Goal: Navigation & Orientation: Find specific page/section

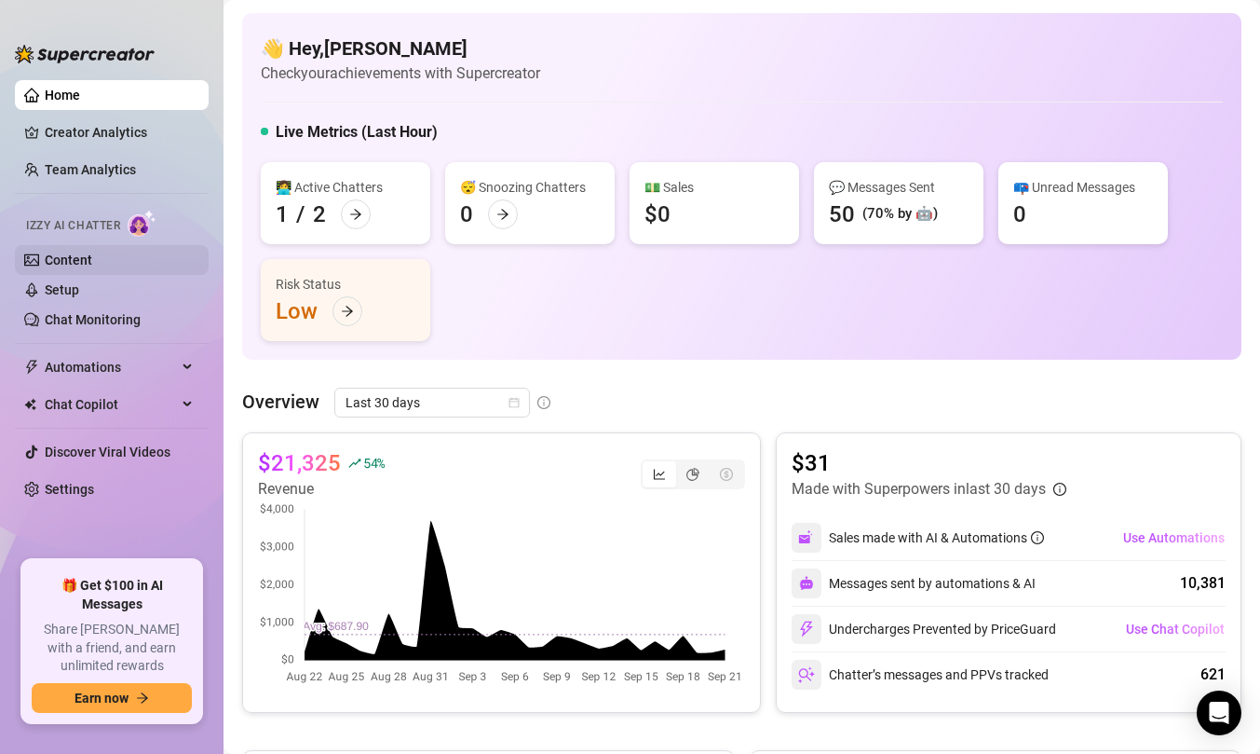
click at [78, 266] on link "Content" at bounding box center [69, 259] width 48 height 15
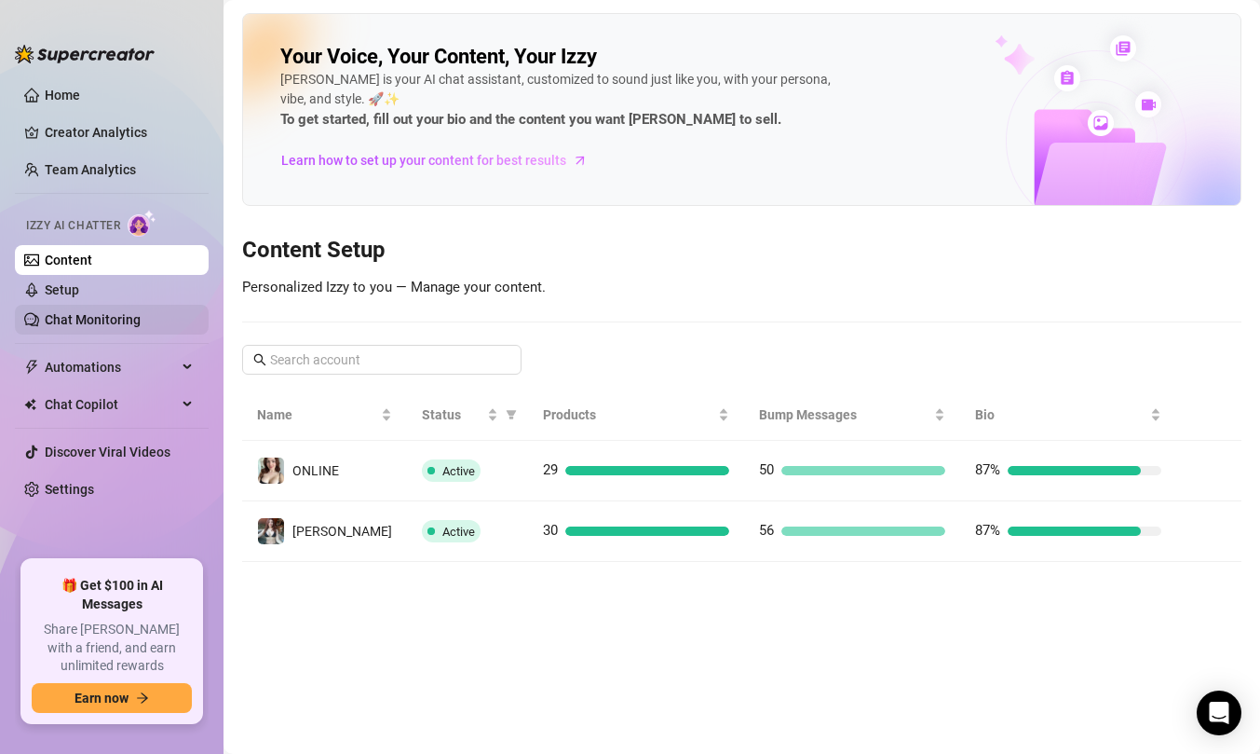
click at [105, 325] on link "Chat Monitoring" at bounding box center [93, 319] width 96 height 15
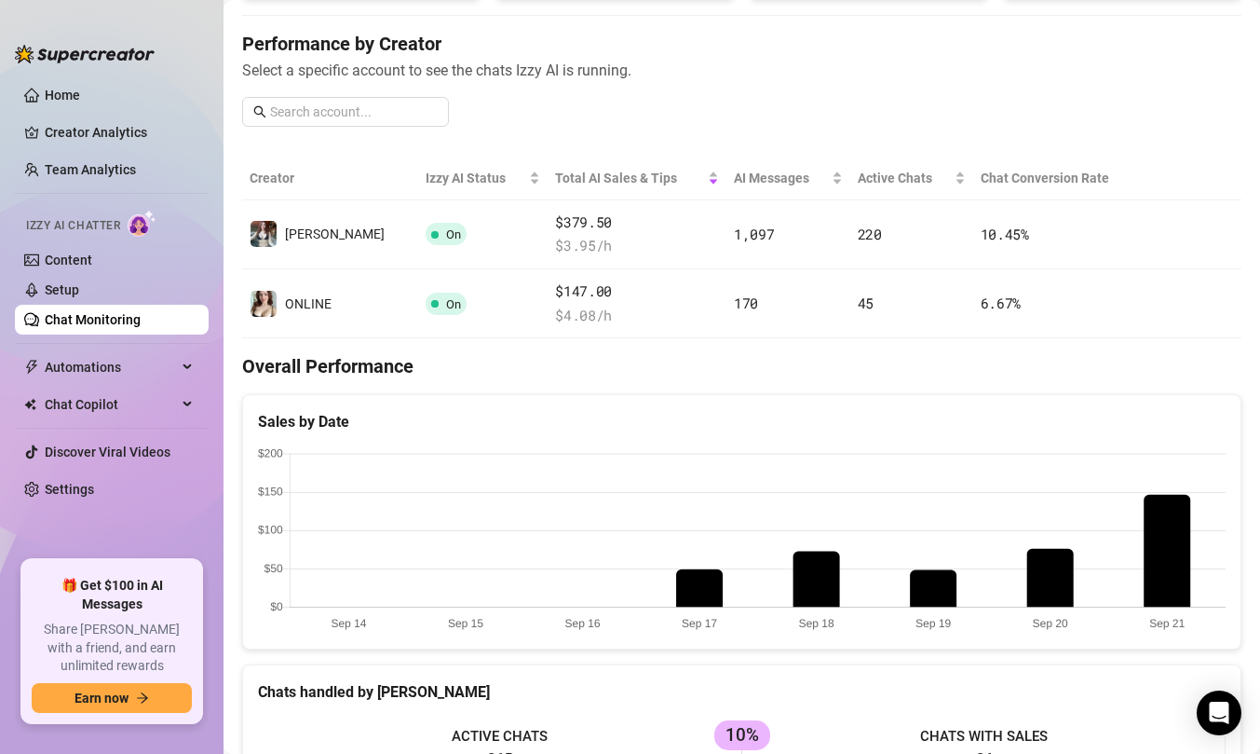
scroll to position [211, 0]
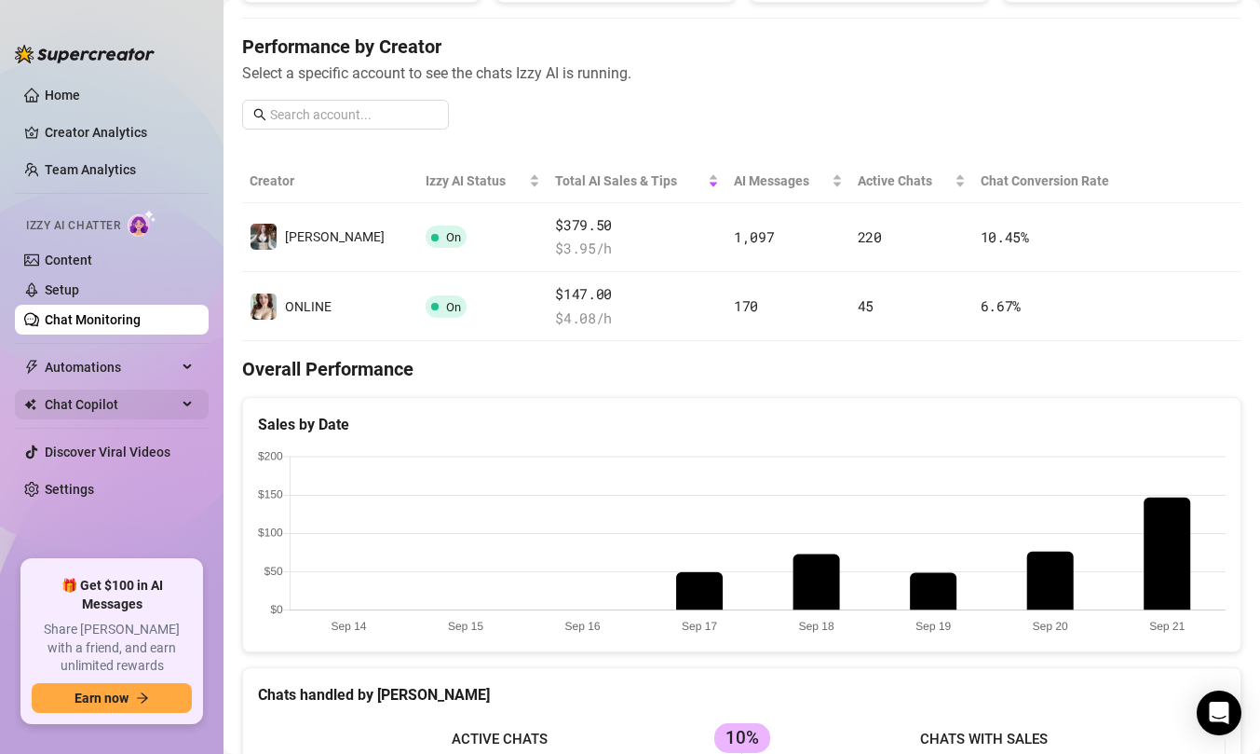
click at [116, 390] on span "Chat Copilot" at bounding box center [111, 404] width 132 height 30
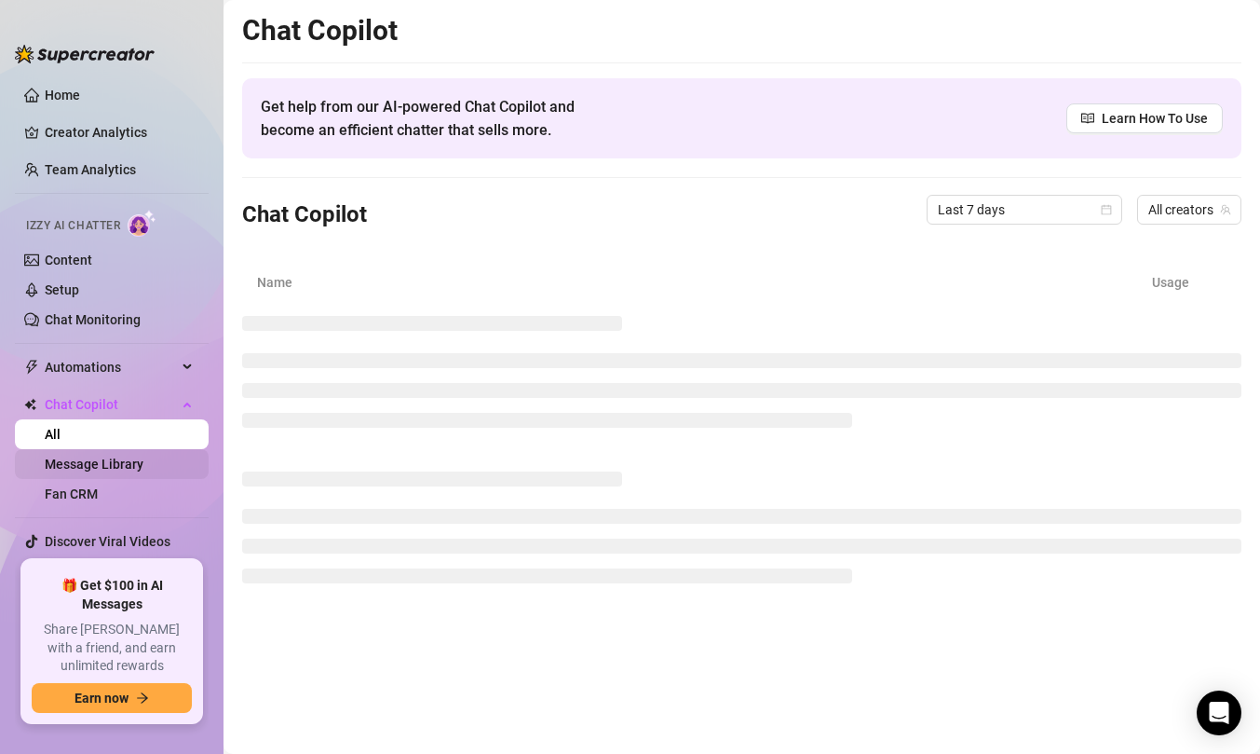
click at [114, 471] on link "Message Library" at bounding box center [94, 463] width 99 height 15
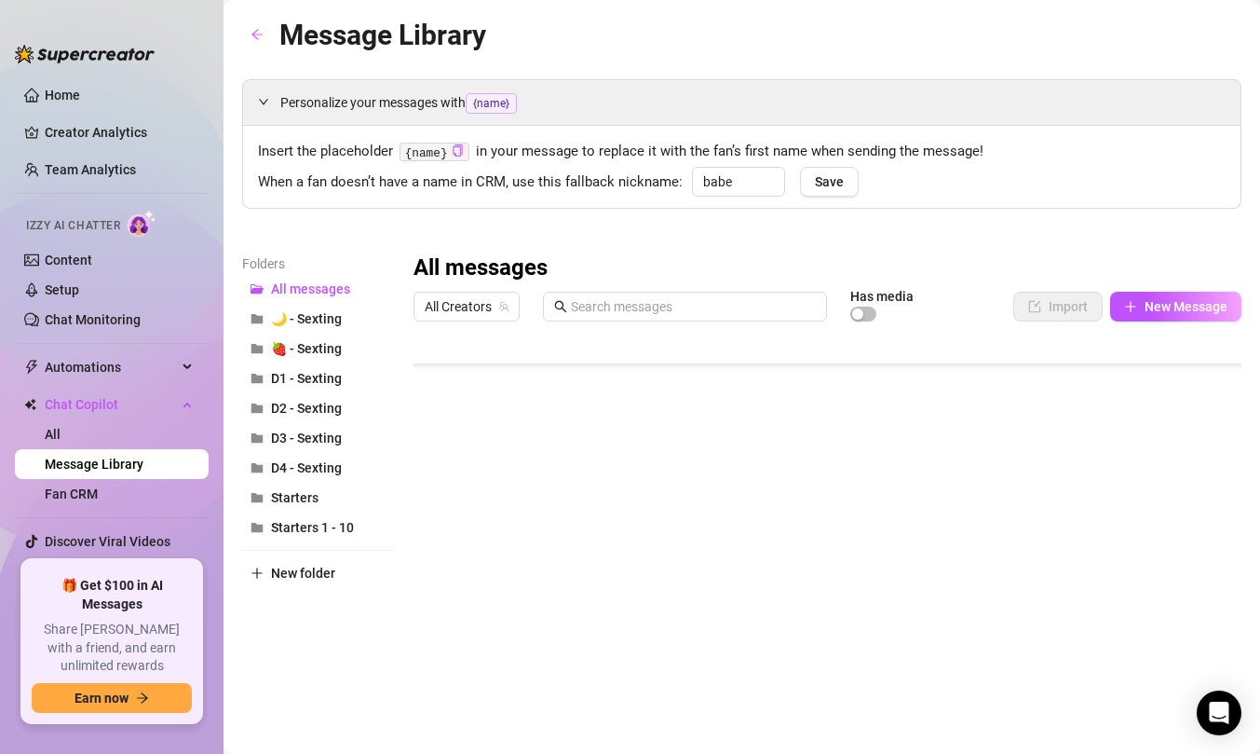
scroll to position [180, 0]
click at [328, 409] on span "D2 - Sexting" at bounding box center [306, 408] width 71 height 15
click at [342, 448] on button "D3 - Sexting" at bounding box center [316, 438] width 149 height 30
drag, startPoint x: 594, startPoint y: 503, endPoint x: 655, endPoint y: 496, distance: 60.9
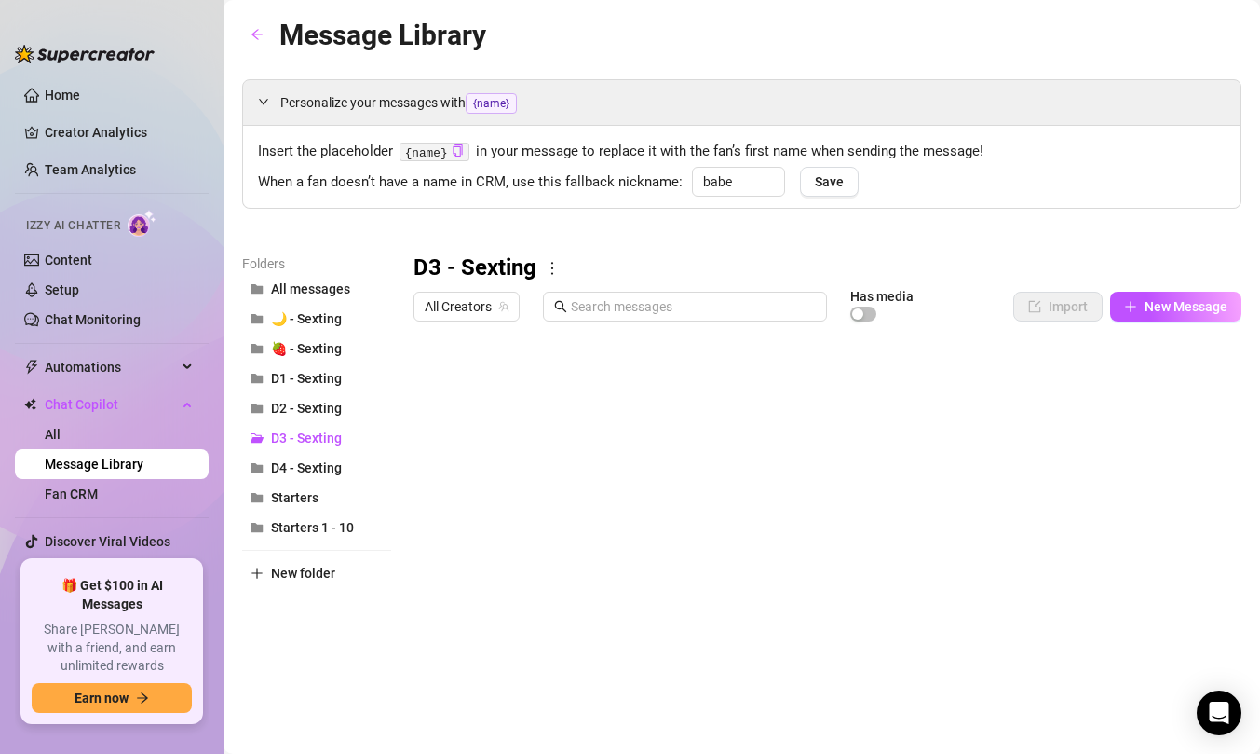
click at [594, 479] on div at bounding box center [828, 537] width 828 height 415
click at [419, 498] on div at bounding box center [828, 537] width 828 height 415
click at [434, 497] on div at bounding box center [828, 537] width 828 height 415
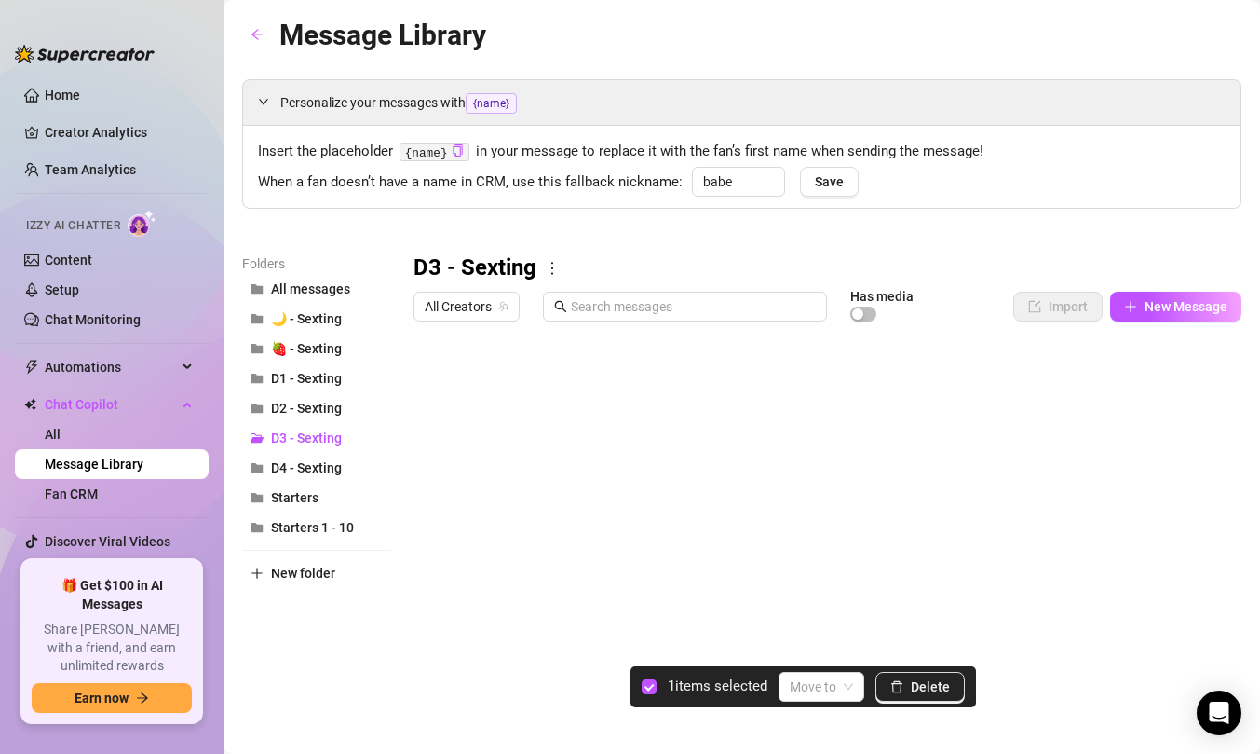
drag, startPoint x: 419, startPoint y: 495, endPoint x: 417, endPoint y: 415, distance: 80.1
click at [417, 415] on div at bounding box center [828, 537] width 828 height 415
click at [428, 494] on div at bounding box center [828, 537] width 828 height 415
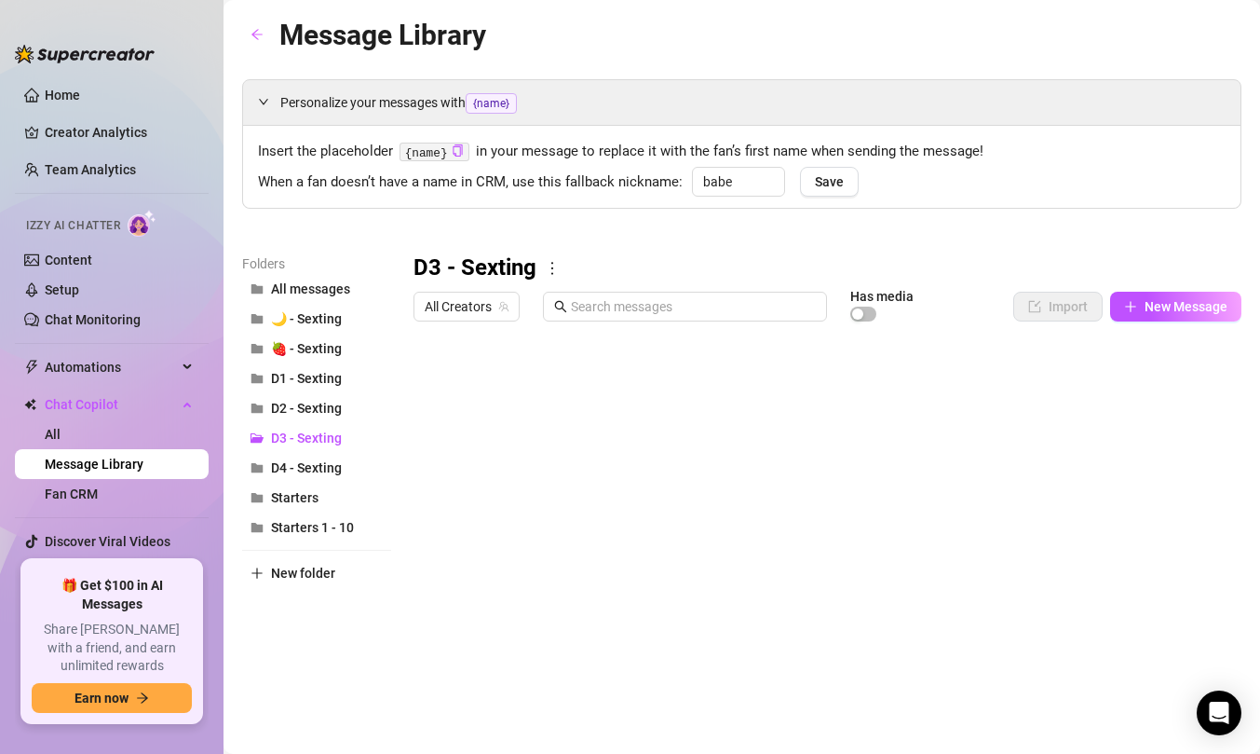
scroll to position [48, 0]
